Goal: Navigation & Orientation: Find specific page/section

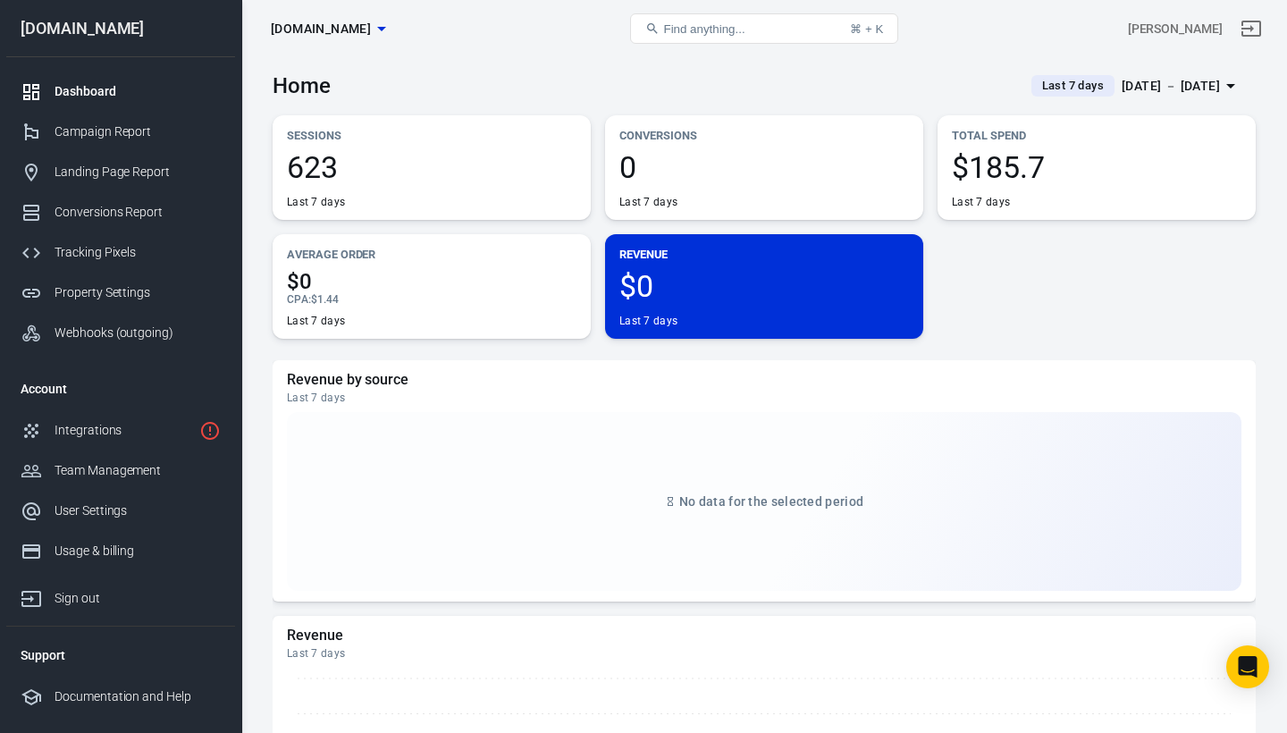
click at [80, 82] on div "Dashboard" at bounding box center [138, 91] width 166 height 19
click at [98, 130] on div "Campaign Report" at bounding box center [138, 131] width 166 height 19
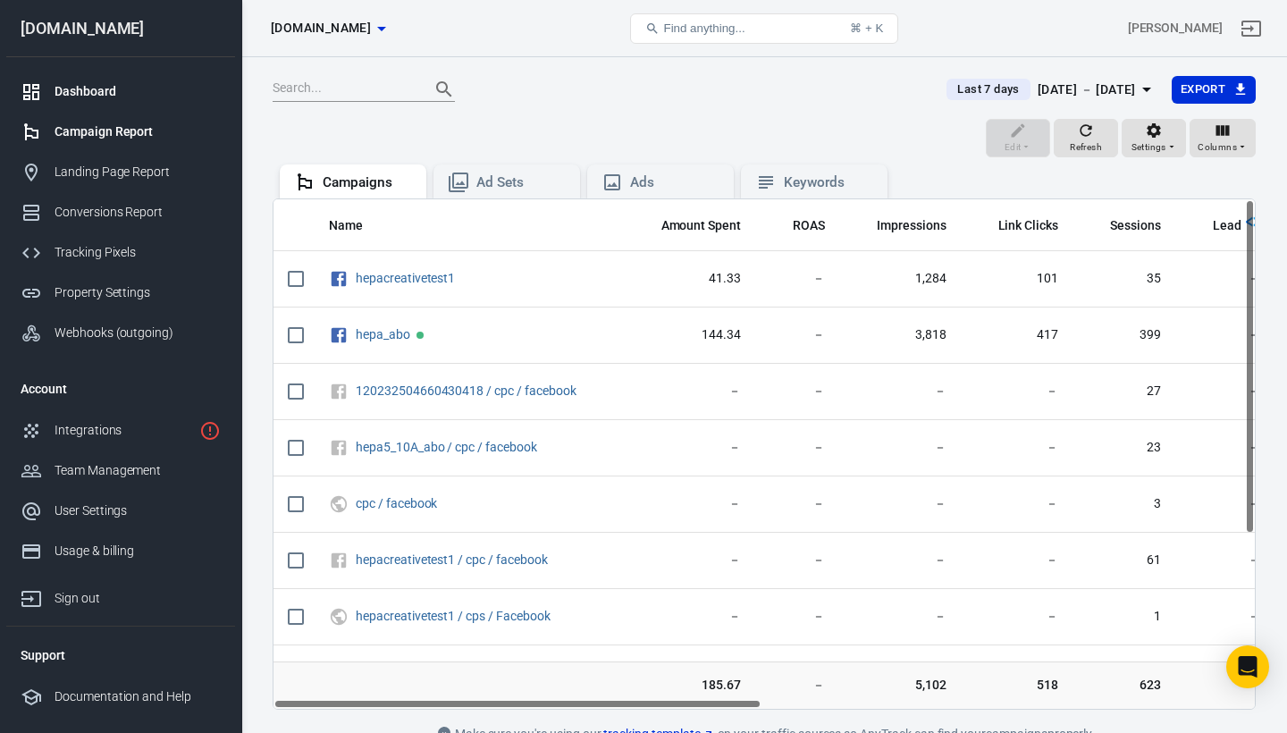
click at [98, 96] on div "Dashboard" at bounding box center [138, 91] width 166 height 19
